Goal: Use online tool/utility: Utilize a website feature to perform a specific function

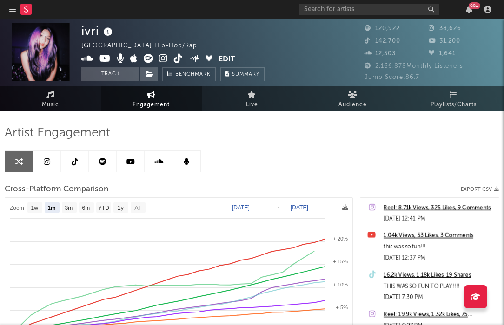
select select "1m"
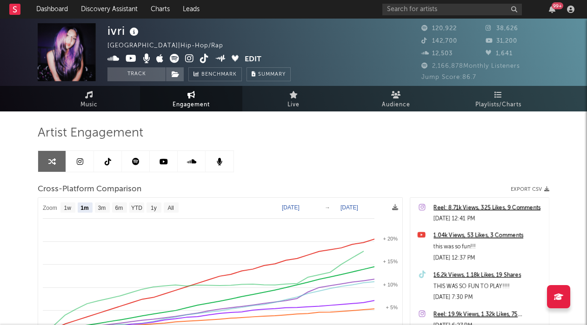
select select "1m"
click at [51, 7] on link "Dashboard" at bounding box center [52, 9] width 45 height 19
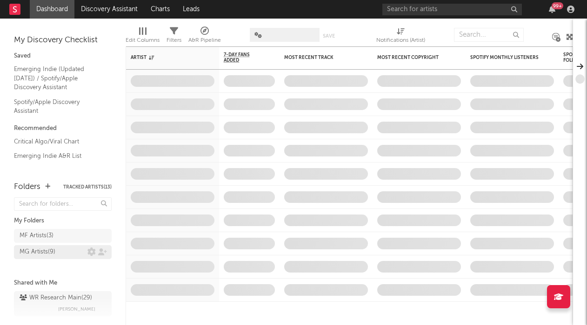
click at [40, 257] on div "MG Artists ( 9 )" at bounding box center [38, 252] width 36 height 11
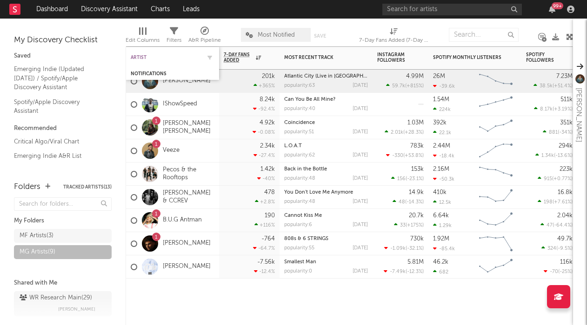
click at [148, 55] on div "Artist" at bounding box center [166, 58] width 70 height 6
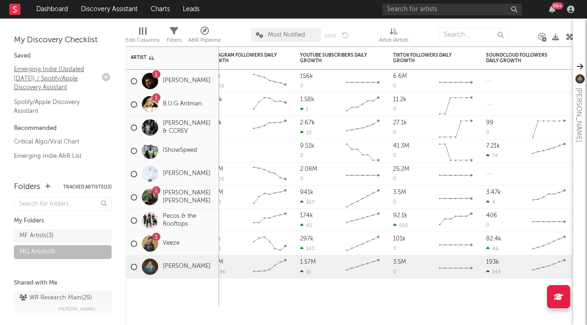
click at [69, 77] on link "Emerging Indie (Updated March 31) / Spotify/Apple Discovery Assistant" at bounding box center [58, 78] width 88 height 28
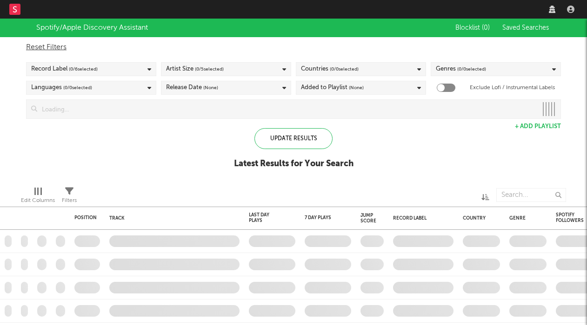
checkbox input "true"
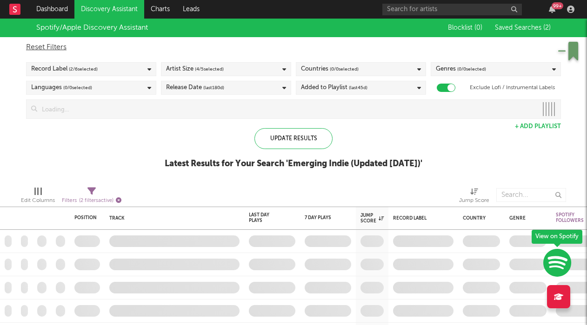
click at [119, 200] on icon "button" at bounding box center [119, 201] width 6 height 6
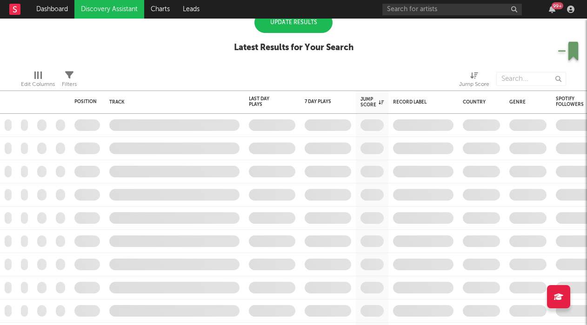
click at [208, 151] on span at bounding box center [174, 148] width 139 height 23
click at [61, 10] on link "Dashboard" at bounding box center [52, 9] width 45 height 19
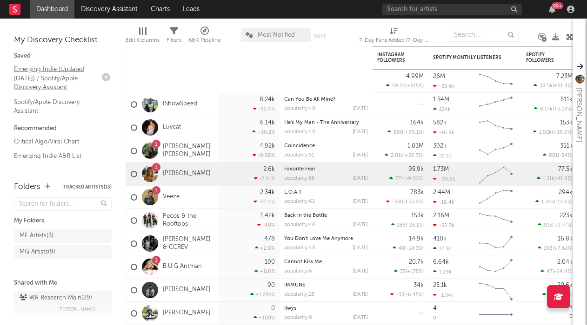
click at [73, 80] on link "Emerging Indie (Updated [DATE]) / Spotify/Apple Discovery Assistant" at bounding box center [58, 78] width 88 height 28
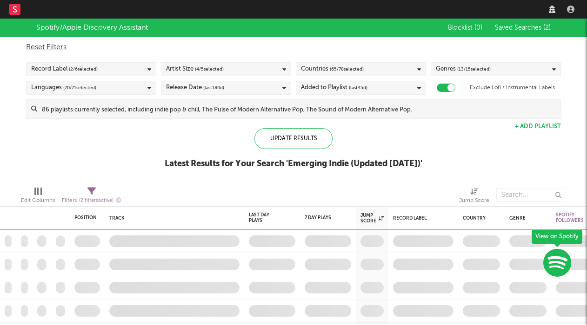
checkbox input "true"
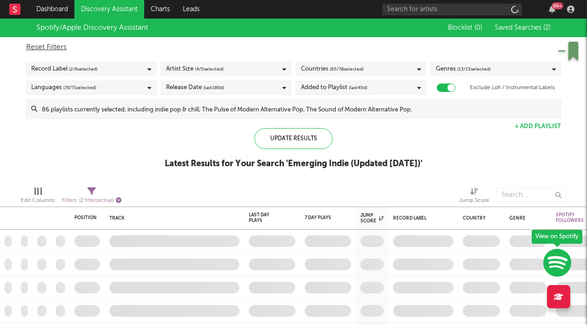
click at [120, 200] on icon "button" at bounding box center [119, 201] width 6 height 6
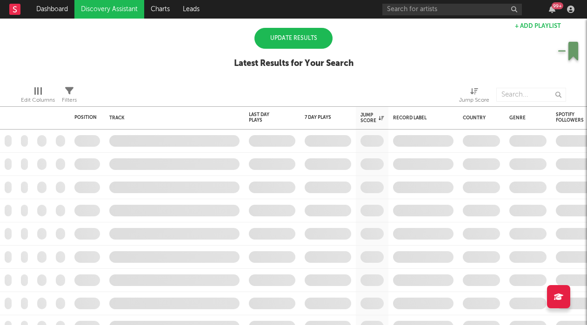
click at [176, 143] on span at bounding box center [174, 141] width 139 height 23
click at [11, 13] on rect at bounding box center [14, 9] width 11 height 11
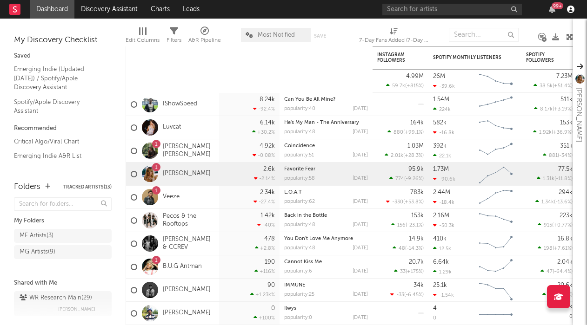
click at [570, 11] on icon "button" at bounding box center [570, 9] width 7 height 7
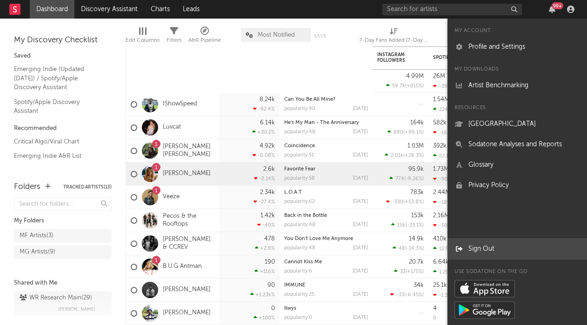
click at [495, 251] on link "Sign Out" at bounding box center [516, 249] width 139 height 20
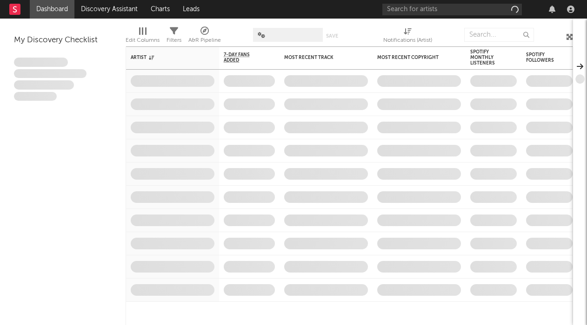
click at [318, 132] on span at bounding box center [325, 127] width 93 height 23
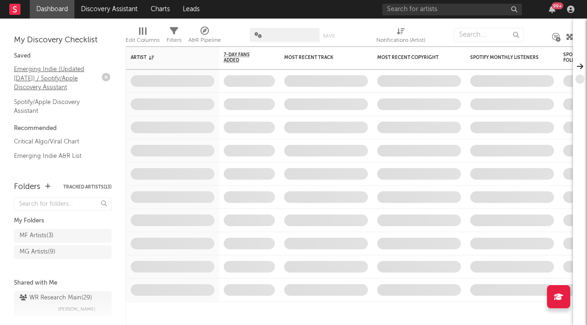
click at [67, 78] on link "Emerging Indie (Updated [DATE]) / Spotify/Apple Discovery Assistant" at bounding box center [58, 78] width 88 height 28
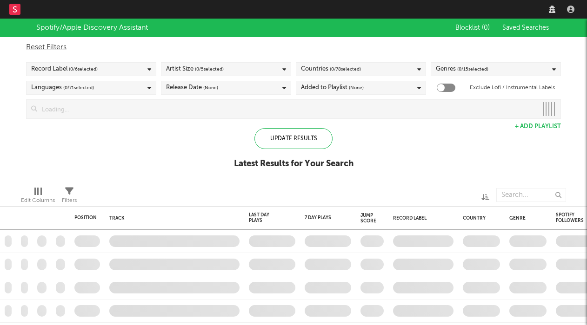
checkbox input "true"
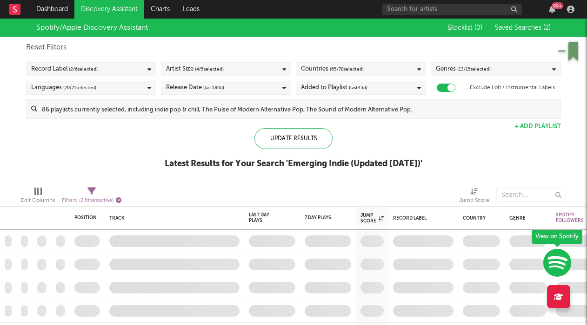
click at [121, 199] on icon "button" at bounding box center [119, 201] width 6 height 6
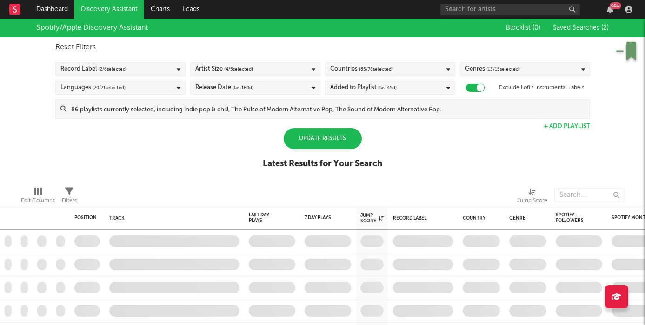
click at [74, 45] on div "Reset Filters" at bounding box center [322, 47] width 535 height 11
checkbox input "false"
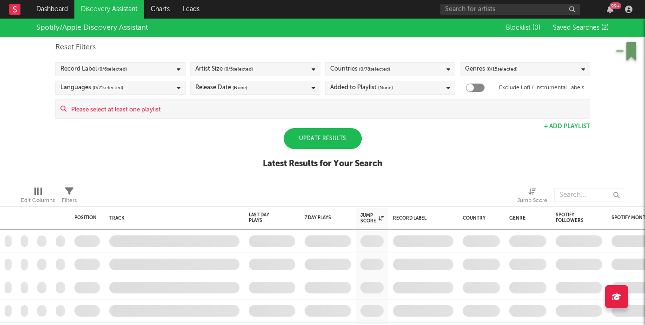
click at [74, 45] on div "Reset Filters" at bounding box center [322, 47] width 535 height 11
click at [65, 14] on link "Dashboard" at bounding box center [52, 9] width 45 height 19
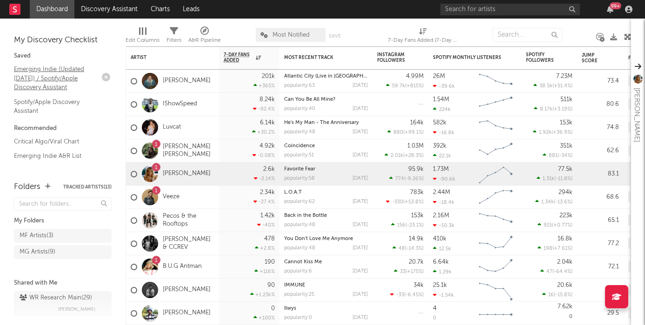
click at [49, 73] on link "Emerging Indie (Updated March 31) / Spotify/Apple Discovery Assistant" at bounding box center [58, 78] width 88 height 28
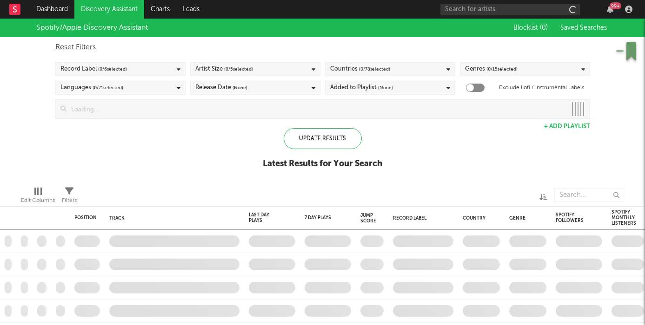
checkbox input "true"
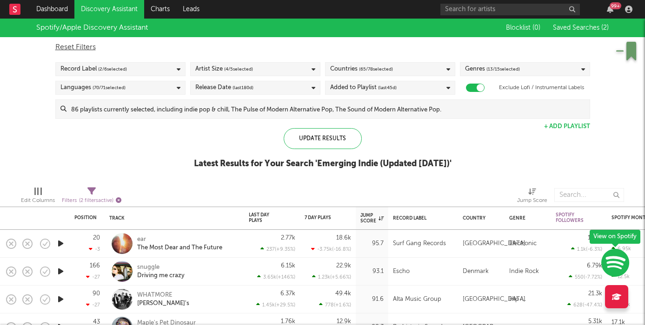
click at [117, 201] on icon "button" at bounding box center [119, 201] width 6 height 6
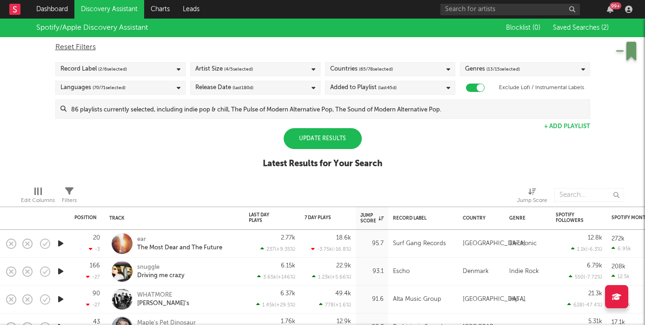
click at [310, 146] on div "Update Results" at bounding box center [323, 138] width 78 height 21
